Goal: Task Accomplishment & Management: Use online tool/utility

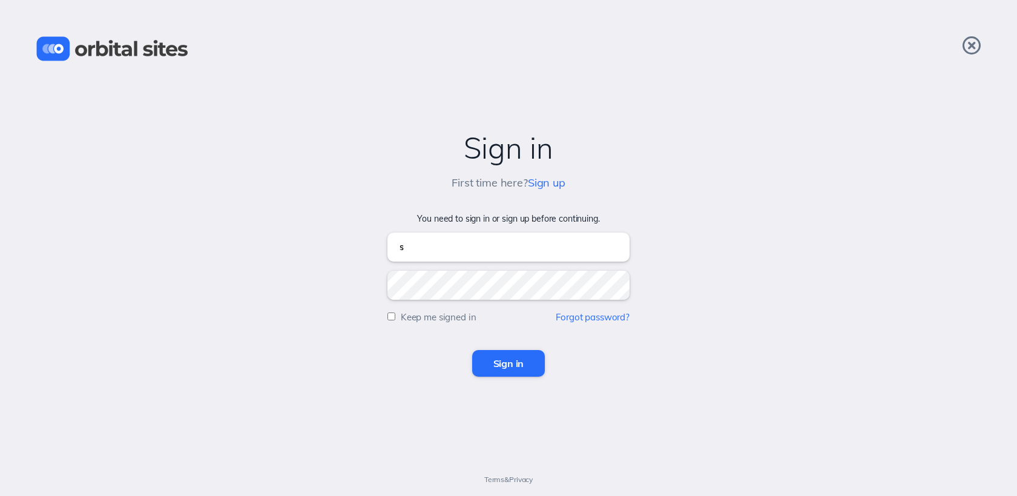
type input "[EMAIL_ADDRESS][DOMAIN_NAME]"
click at [472, 350] on input "Sign in" at bounding box center [508, 363] width 73 height 27
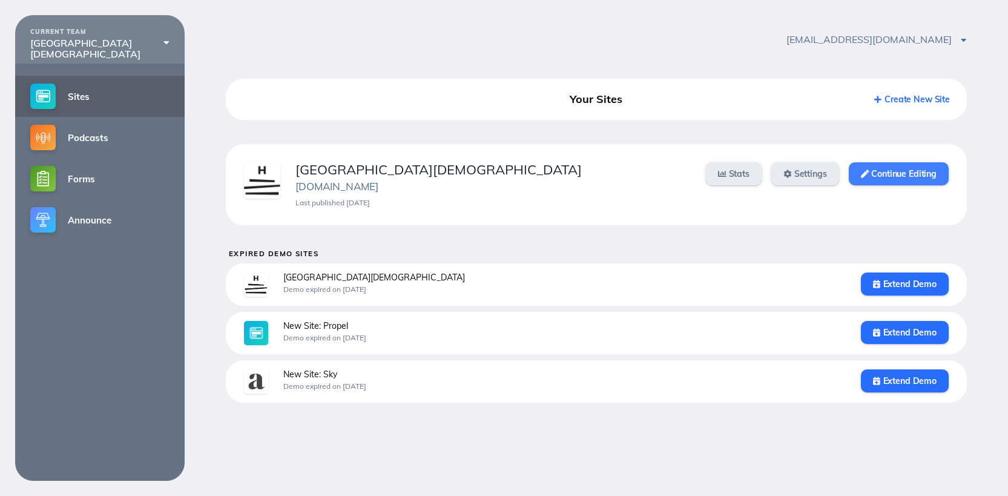
click at [882, 176] on link "Continue Editing" at bounding box center [899, 173] width 100 height 23
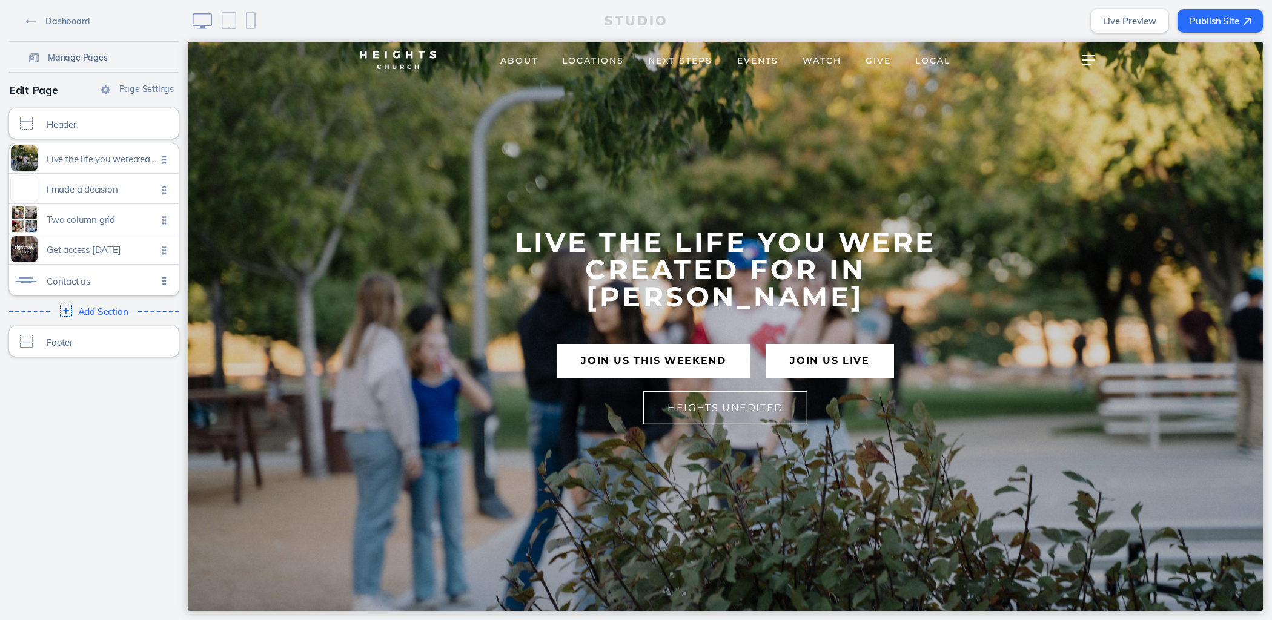
click at [69, 60] on span "Manage Pages" at bounding box center [78, 57] width 60 height 11
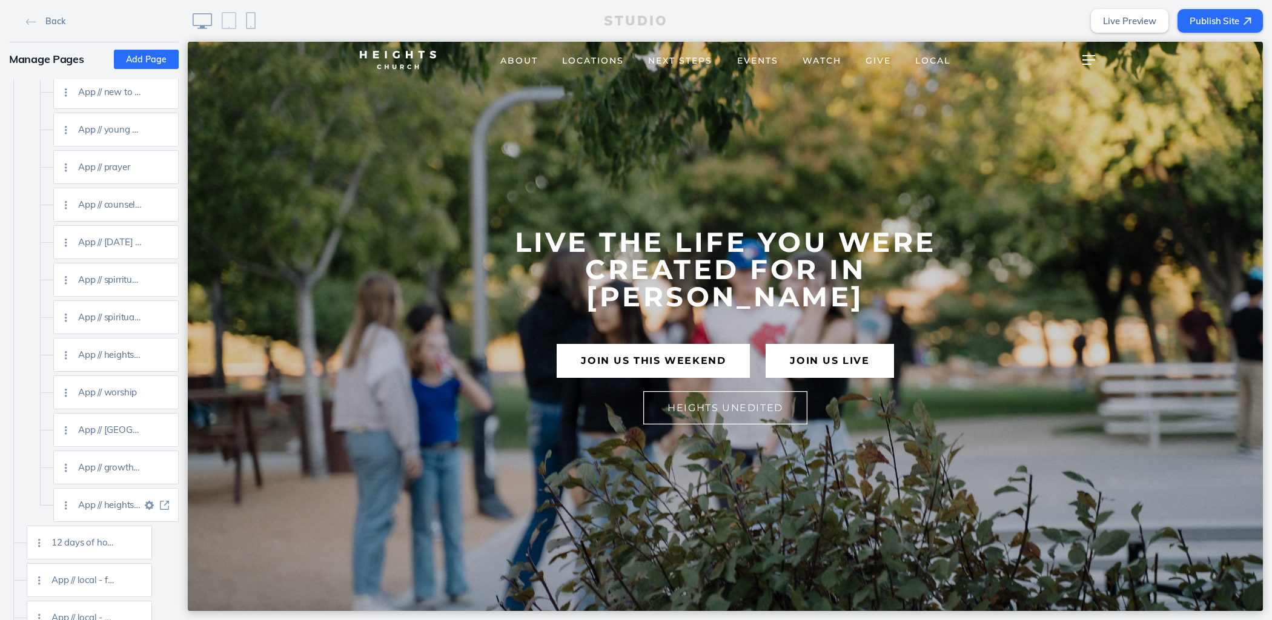
scroll to position [1888, 0]
click at [167, 427] on img at bounding box center [164, 426] width 9 height 9
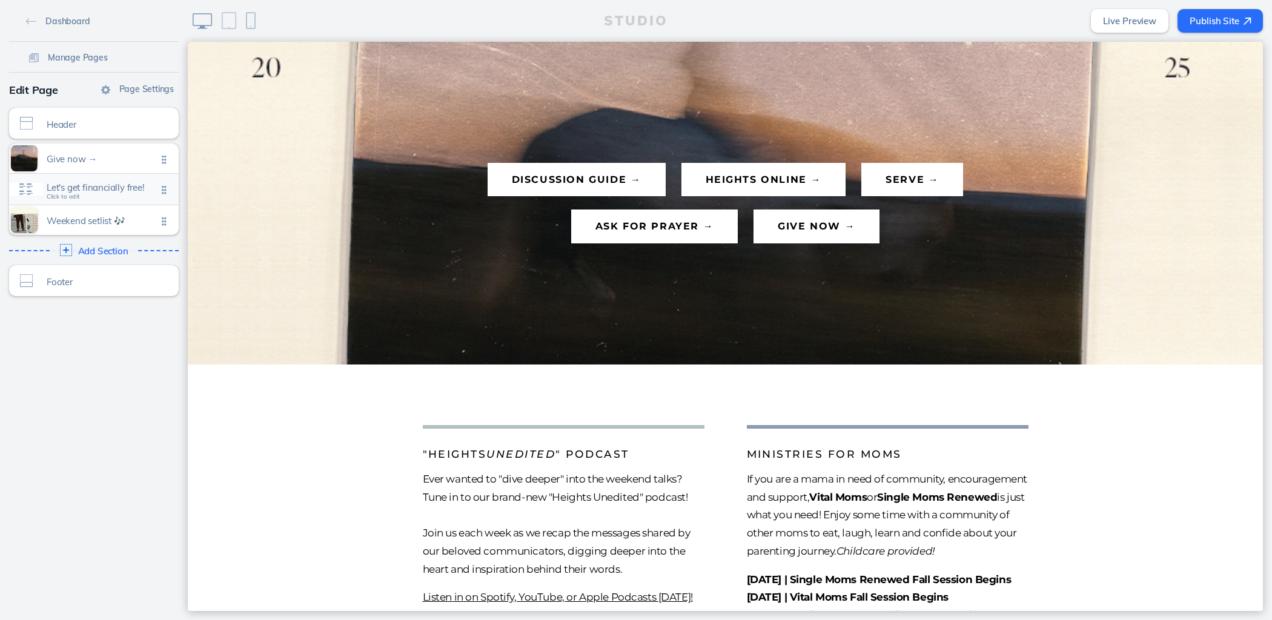
click at [103, 198] on div "Let's get financially free! Click to edit" at bounding box center [94, 189] width 170 height 31
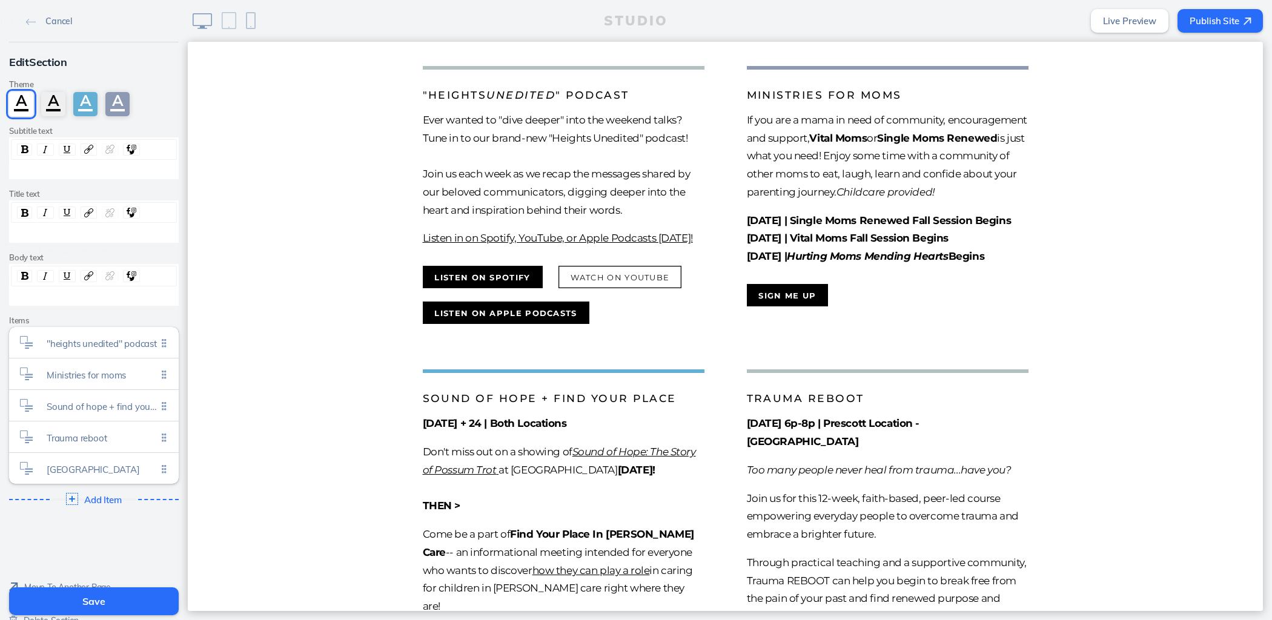
scroll to position [369, 0]
